Goal: Obtain resource: Download file/media

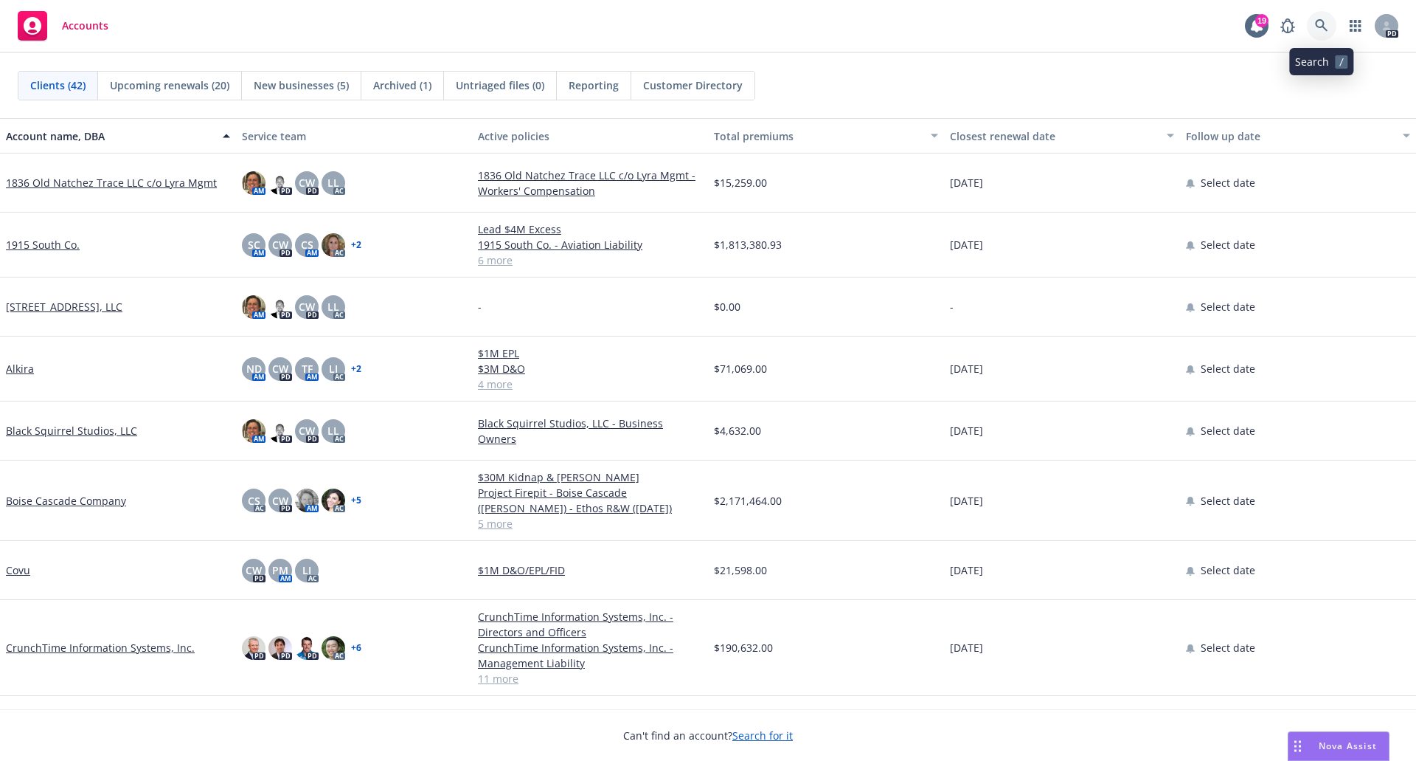
click at [1317, 27] on icon at bounding box center [1321, 25] width 13 height 13
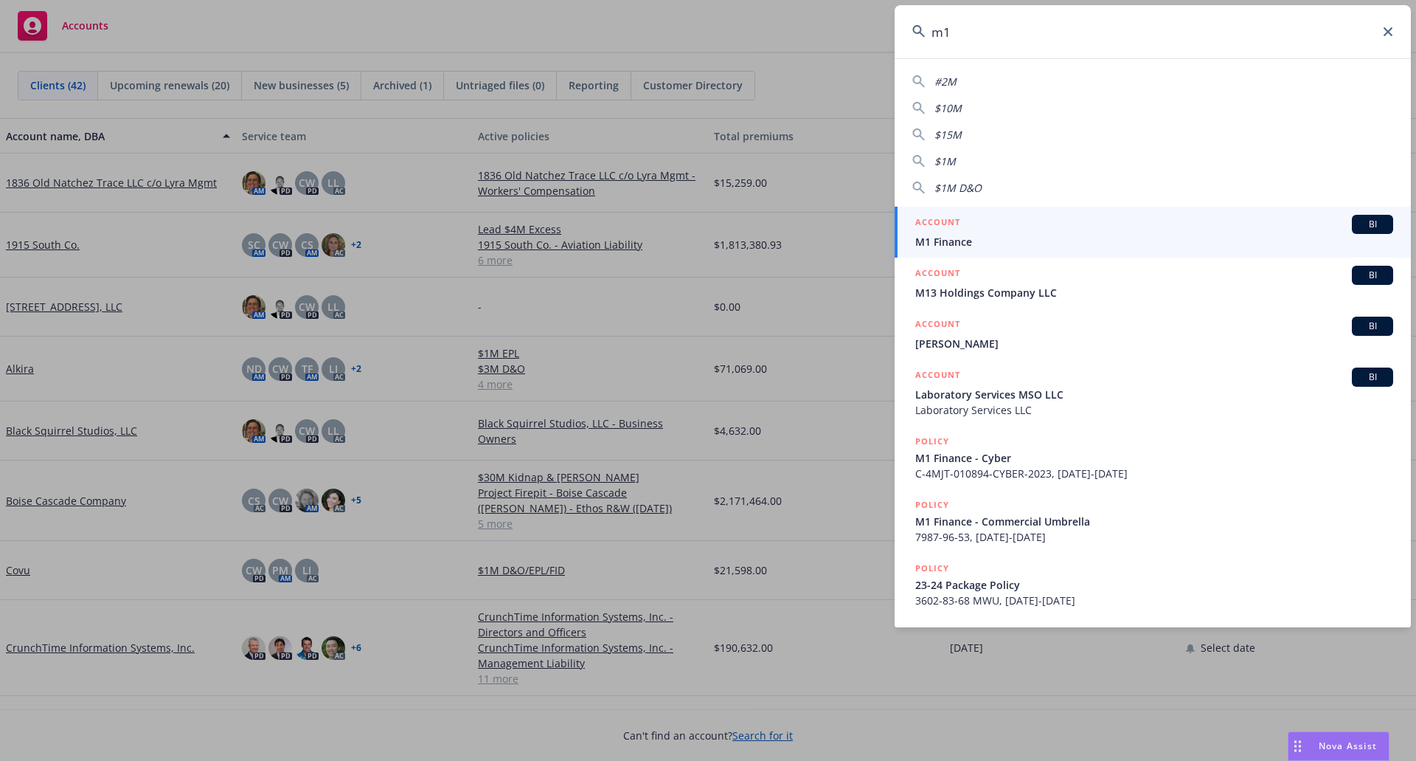
type input "m1"
click at [958, 247] on span "M1 Finance" at bounding box center [1155, 241] width 478 height 15
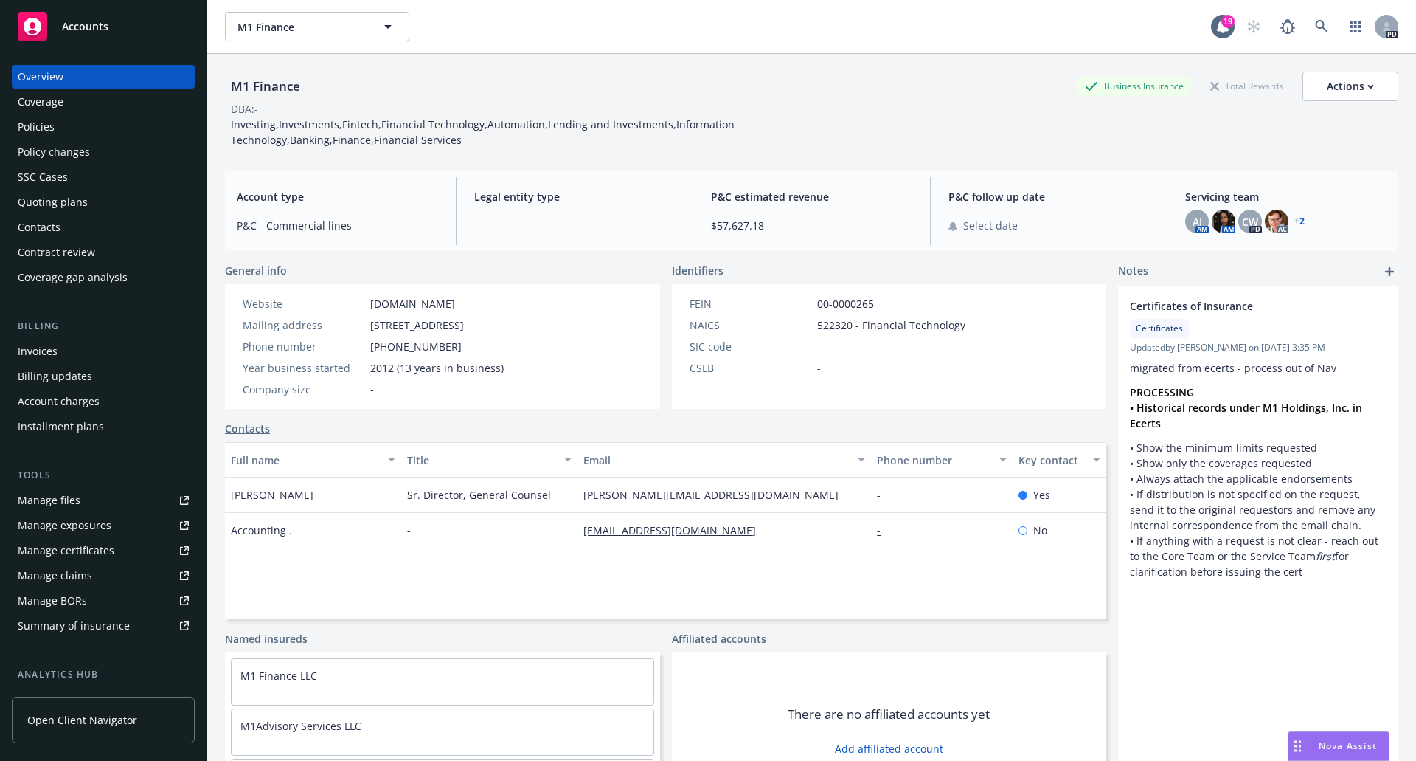
click at [72, 127] on div "Policies" at bounding box center [103, 127] width 171 height 24
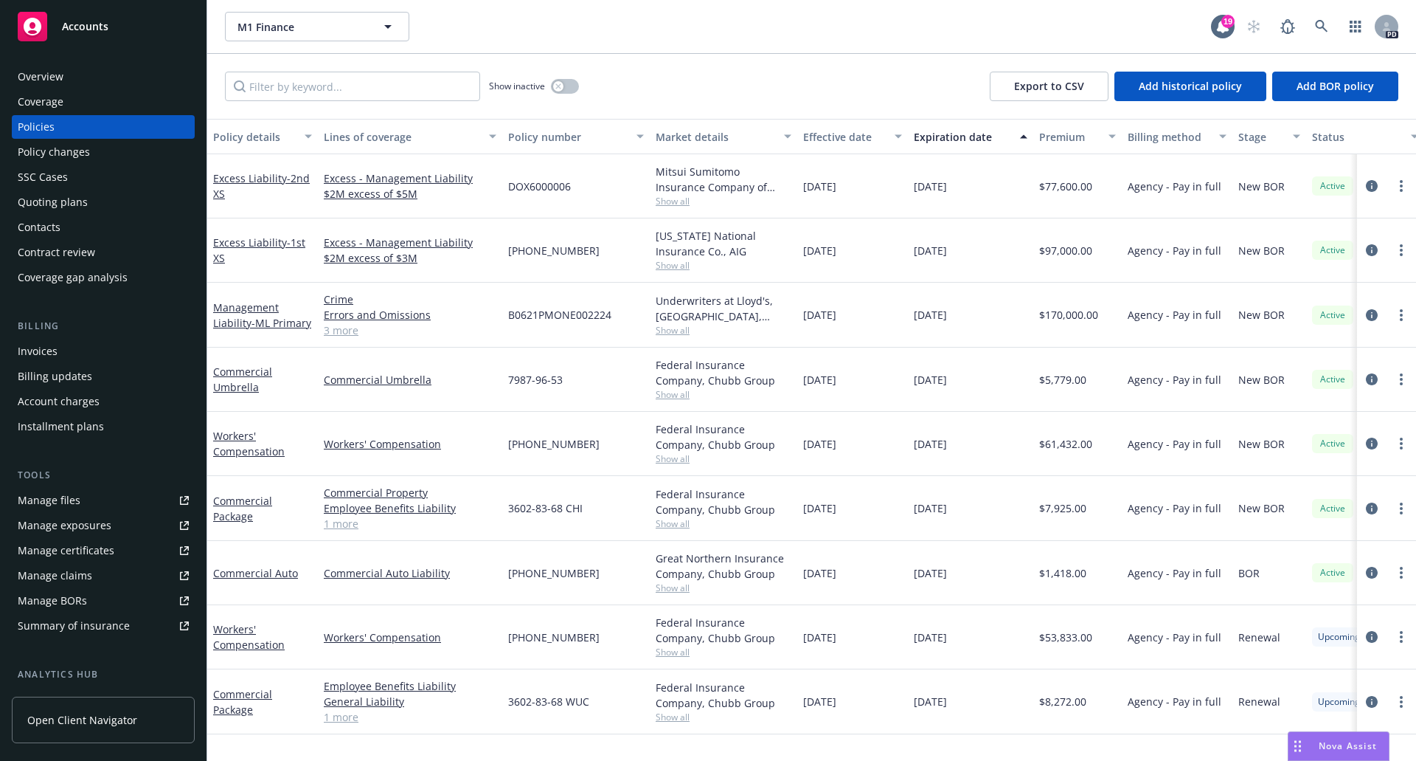
click at [324, 661] on div "Workers' Compensation" at bounding box center [410, 637] width 184 height 64
click at [331, 714] on link "1 more" at bounding box center [410, 716] width 173 height 15
click at [234, 710] on link "Commercial Package" at bounding box center [242, 709] width 59 height 30
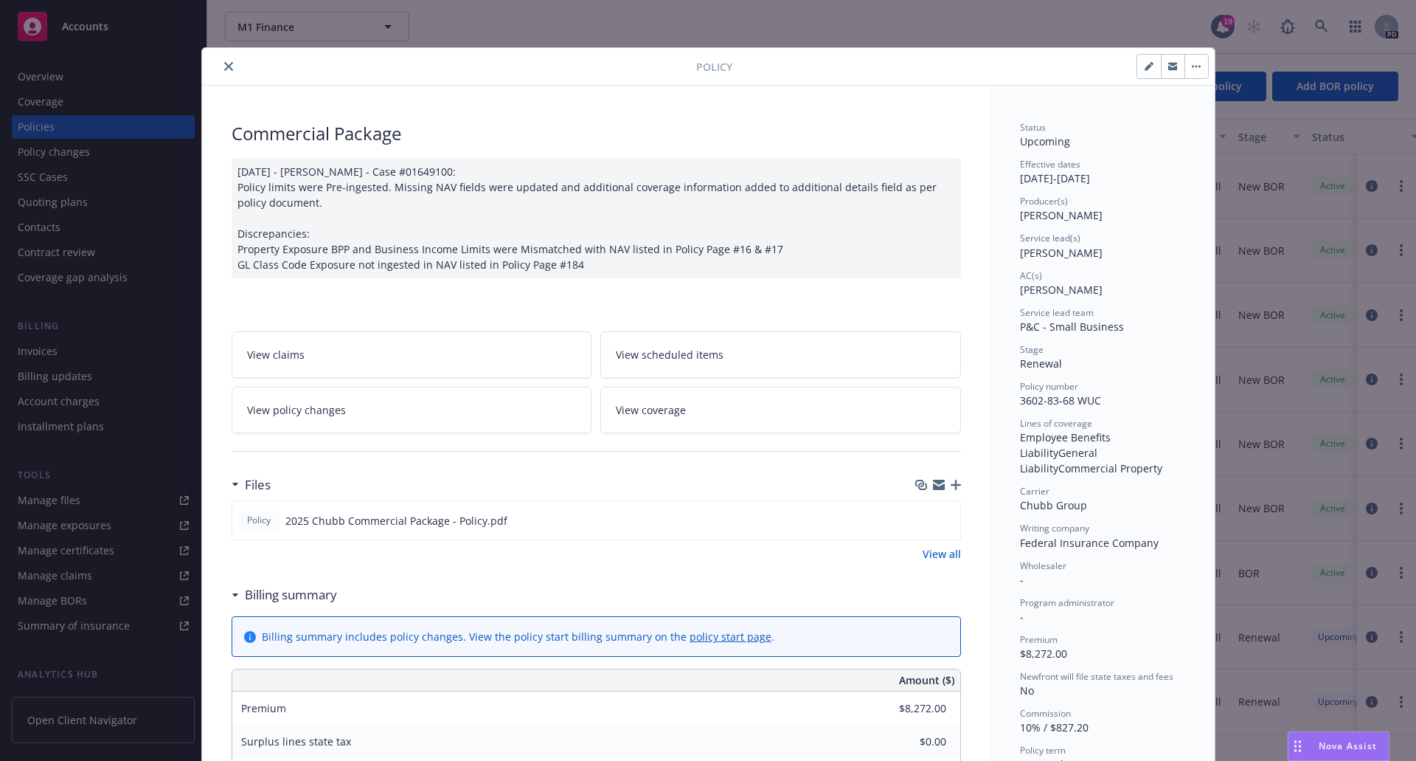
click at [924, 550] on link "View all" at bounding box center [942, 553] width 38 height 15
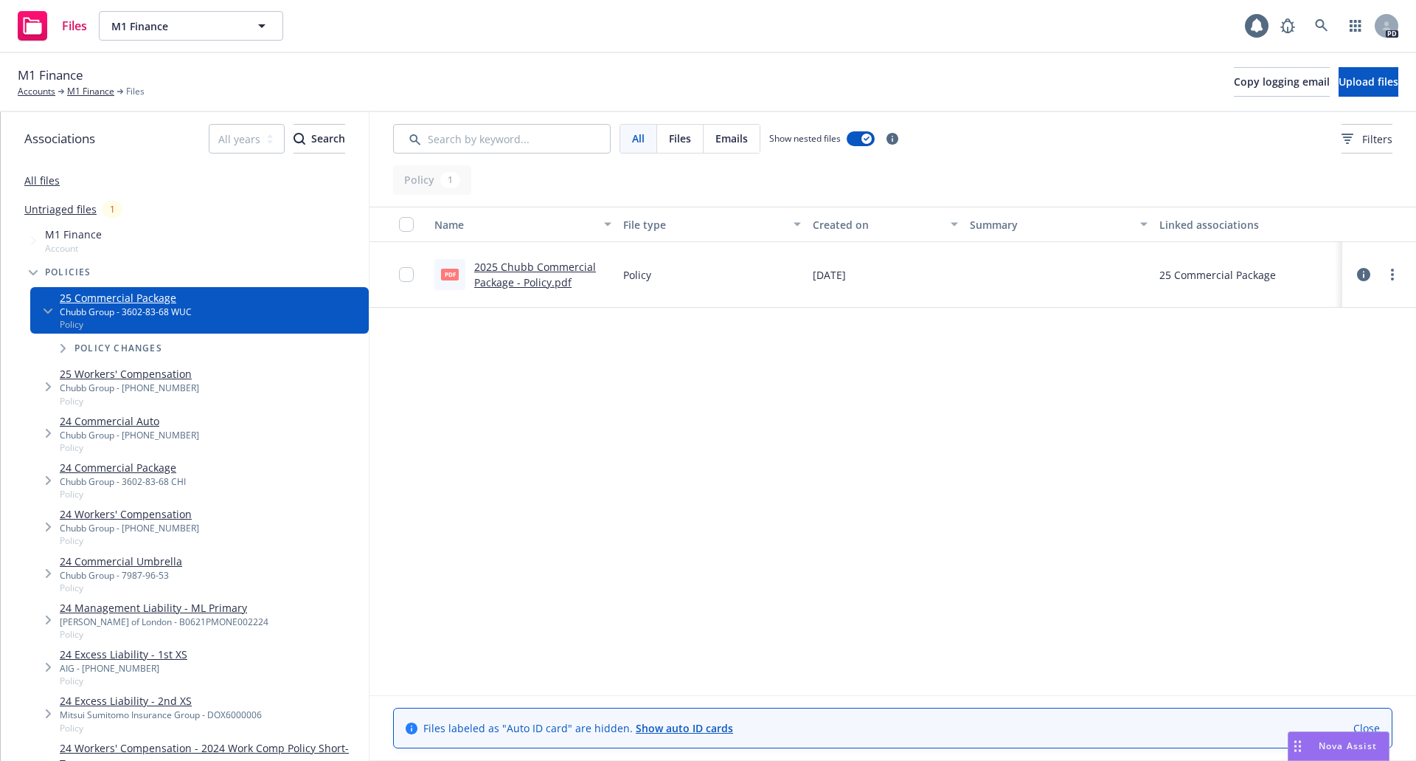
click at [543, 274] on div "2025 Chubb Commercial Package - Policy.pdf" at bounding box center [542, 274] width 137 height 31
click at [511, 269] on link "2025 Chubb Commercial Package - Policy.pdf" at bounding box center [535, 275] width 122 height 30
click at [89, 94] on link "M1 Finance" at bounding box center [90, 91] width 47 height 13
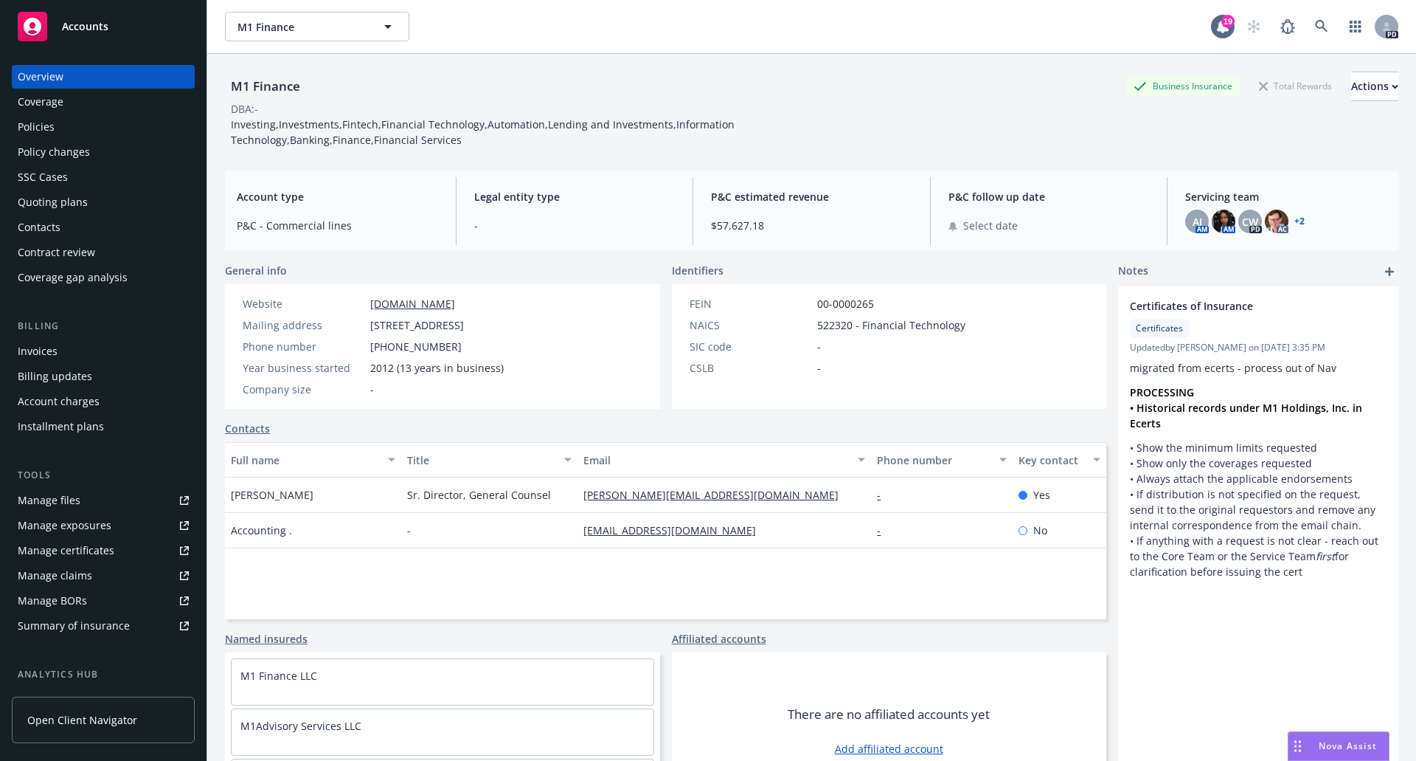
click at [24, 128] on div "Policies" at bounding box center [36, 127] width 37 height 24
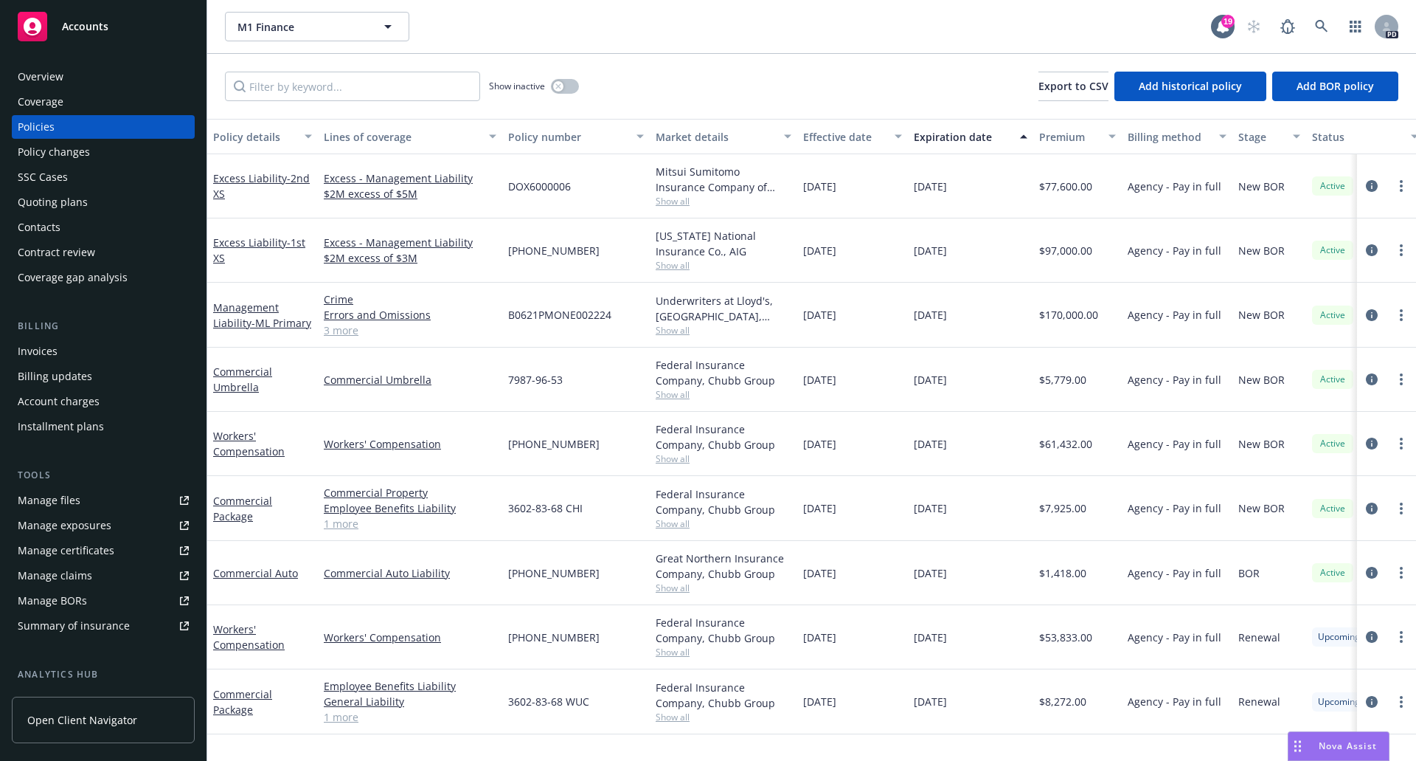
click at [1357, 615] on div at bounding box center [1386, 637] width 59 height 64
click at [349, 722] on link "1 more" at bounding box center [410, 716] width 173 height 15
